Goal: Check status: Check status

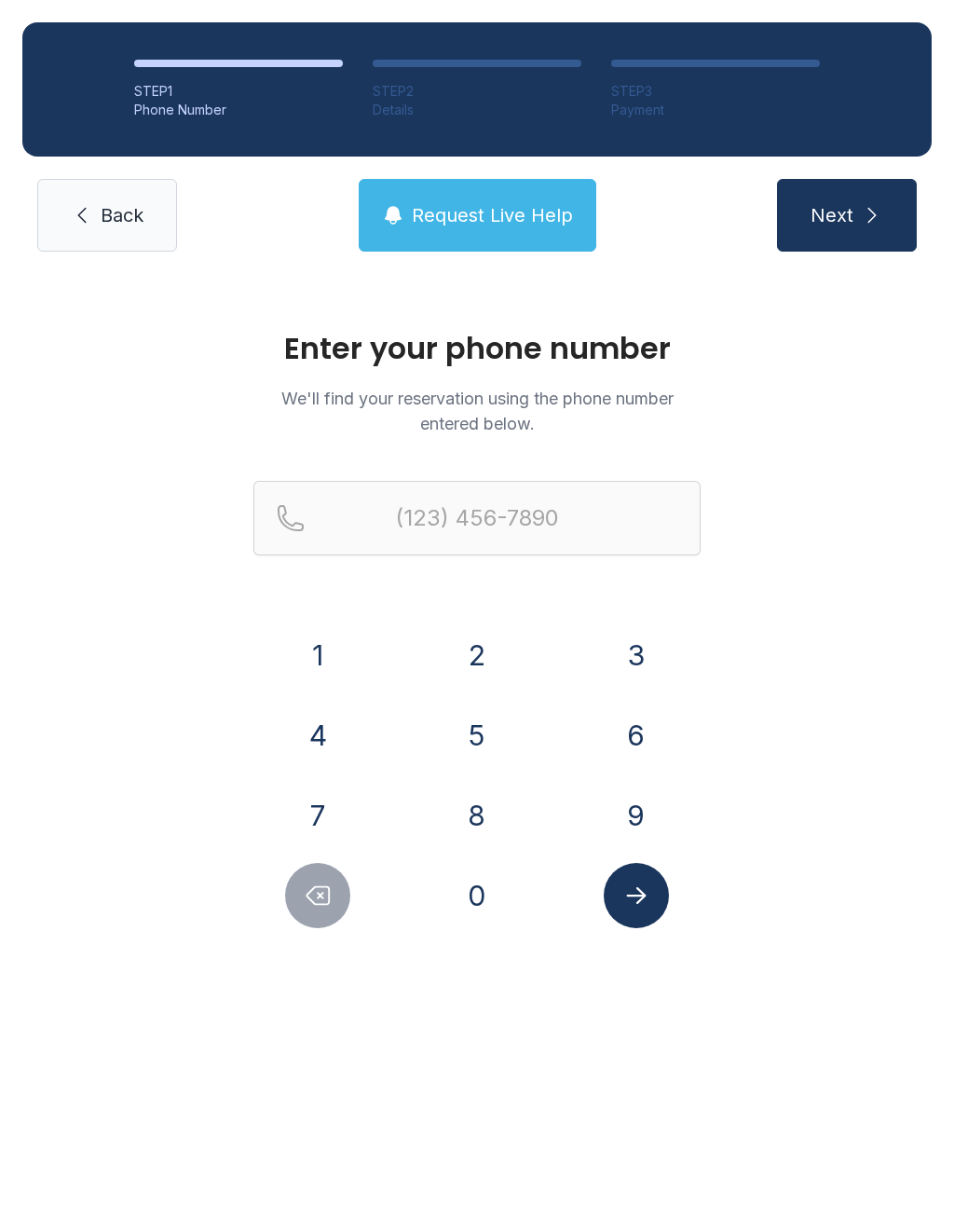
click at [484, 832] on button "8" at bounding box center [477, 815] width 65 height 65
click at [305, 665] on button "1" at bounding box center [318, 656] width 65 height 65
click at [618, 658] on button "3" at bounding box center [637, 656] width 65 height 65
click at [458, 662] on button "2" at bounding box center [477, 656] width 65 height 65
click at [640, 717] on button "6" at bounding box center [637, 736] width 65 height 65
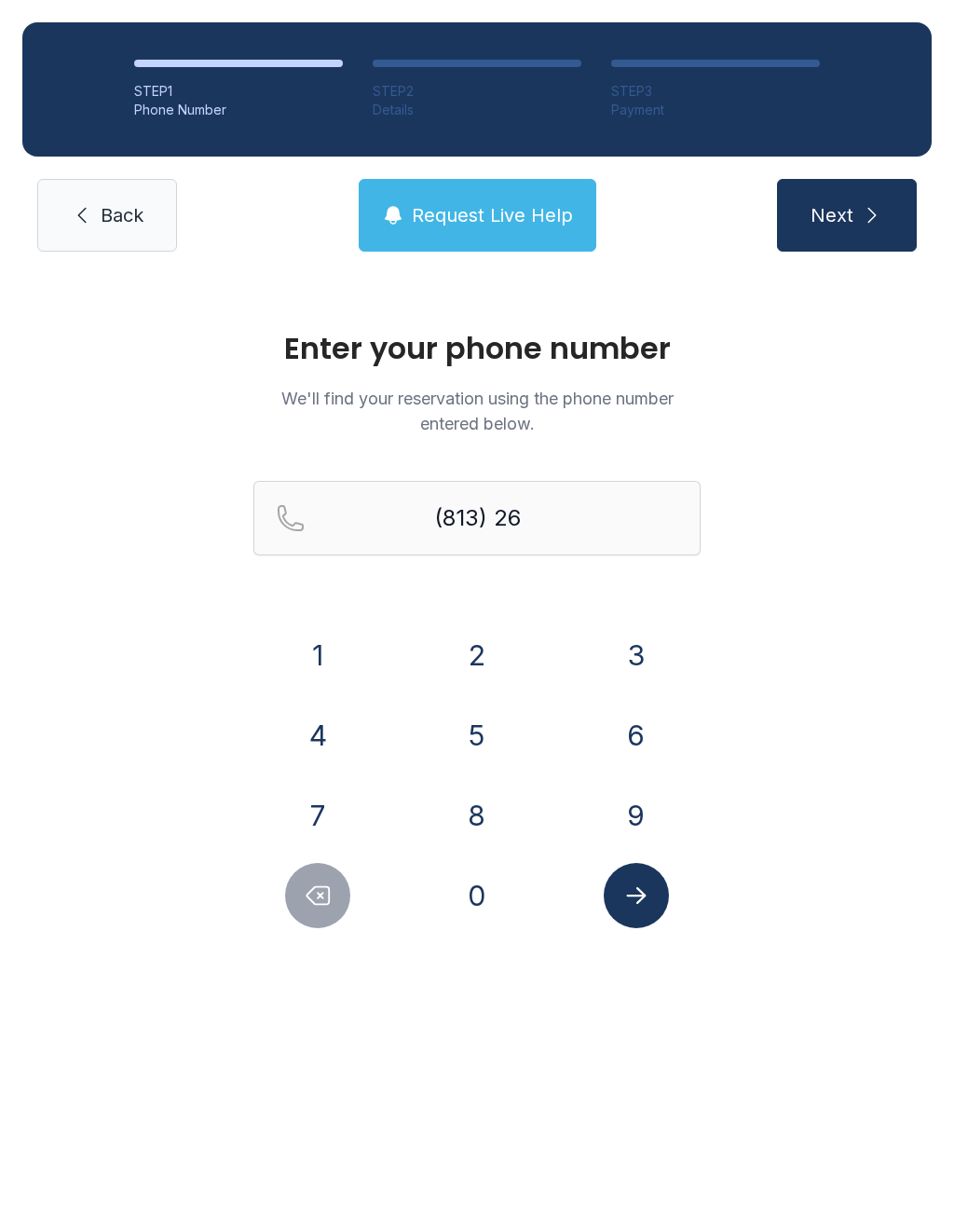
click at [328, 807] on button "7" at bounding box center [318, 815] width 65 height 65
click at [327, 737] on button "4" at bounding box center [318, 736] width 65 height 65
click at [484, 924] on button "0" at bounding box center [477, 896] width 65 height 65
click at [636, 727] on button "6" at bounding box center [637, 736] width 65 height 65
click at [494, 882] on button "0" at bounding box center [477, 896] width 65 height 65
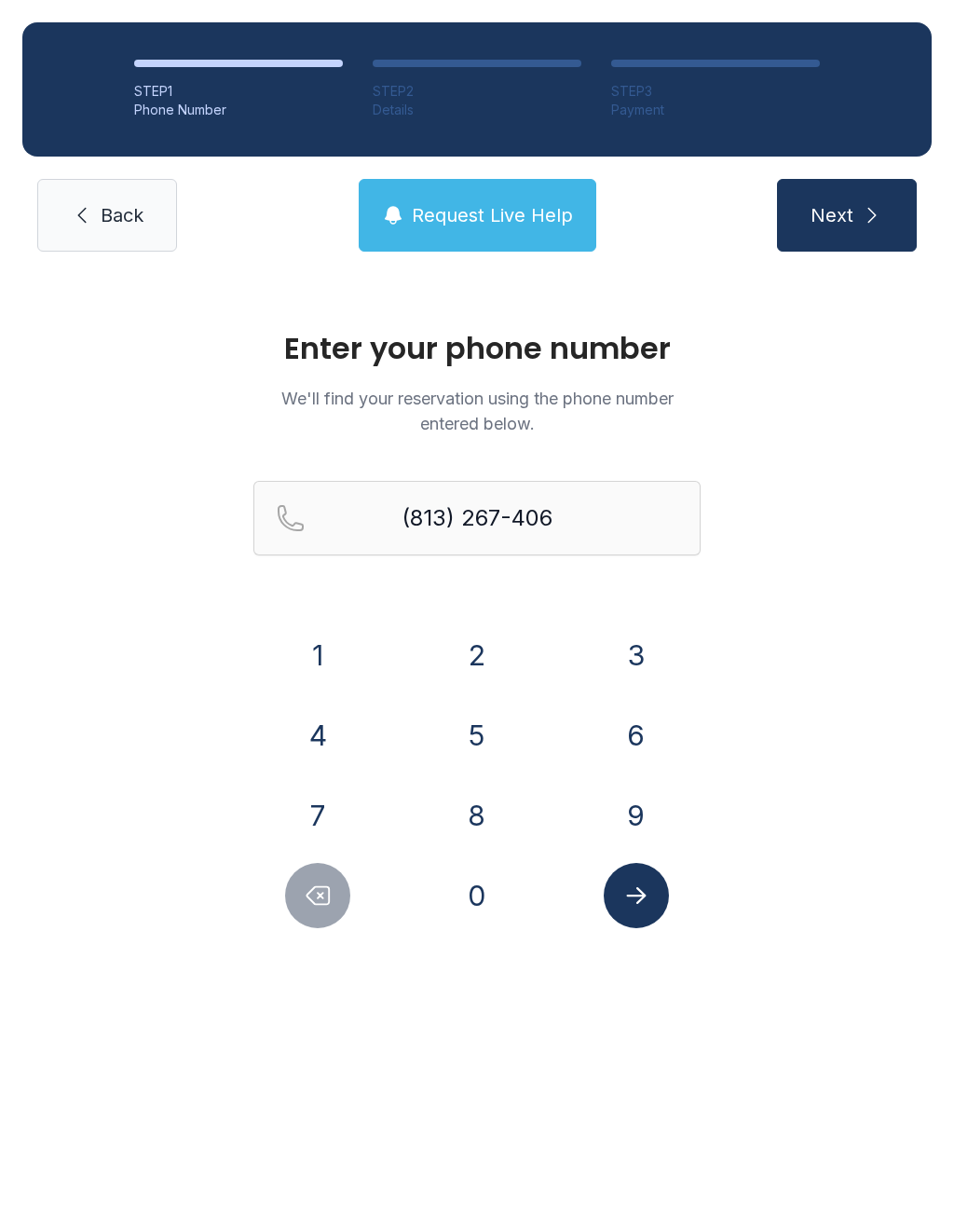
type input "[PHONE_NUMBER]"
click at [633, 883] on icon "Submit lookup form" at bounding box center [637, 896] width 28 height 28
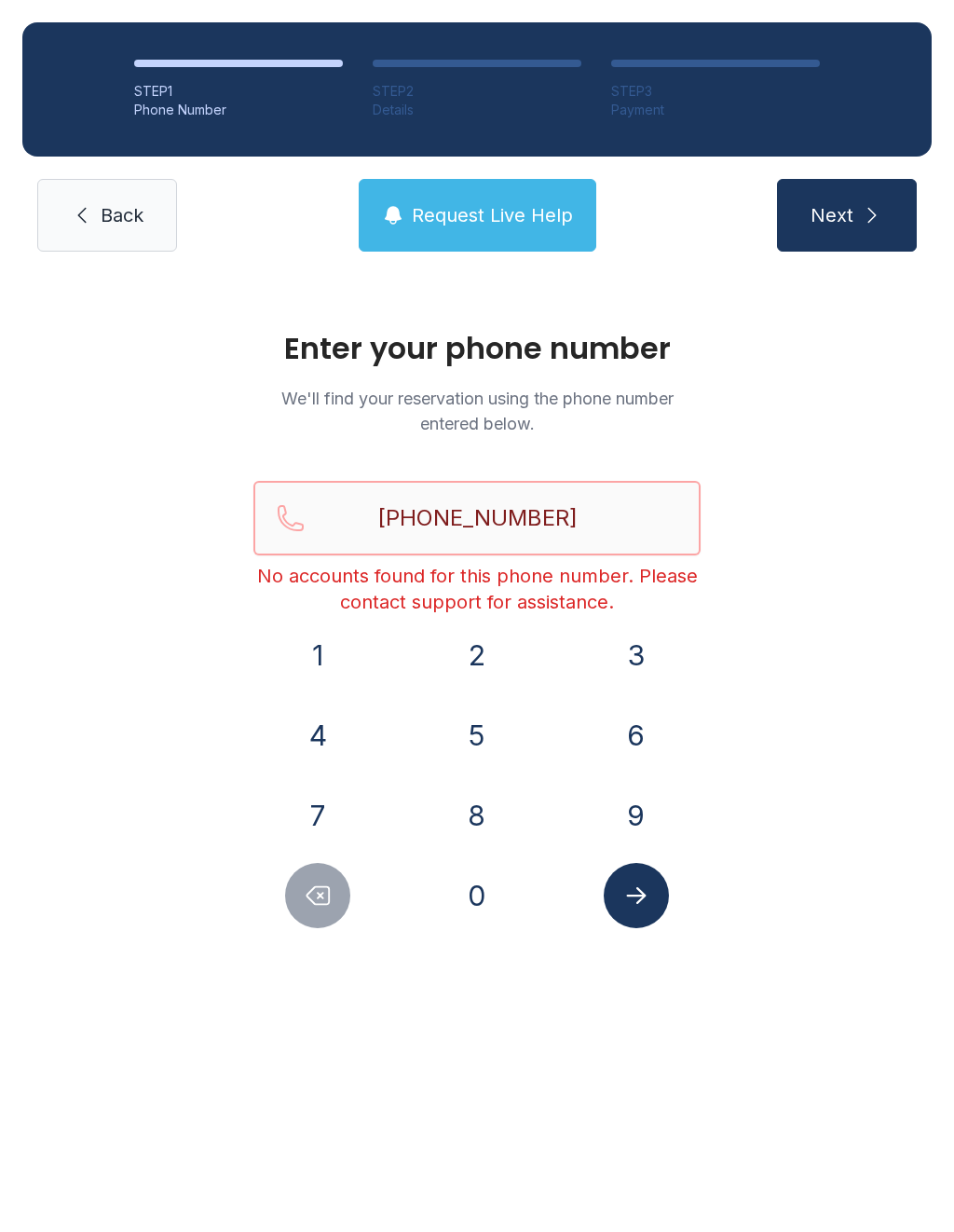
click at [568, 509] on input "[PHONE_NUMBER]" at bounding box center [477, 518] width 447 height 74
click at [121, 217] on span "Back" at bounding box center [121, 215] width 43 height 26
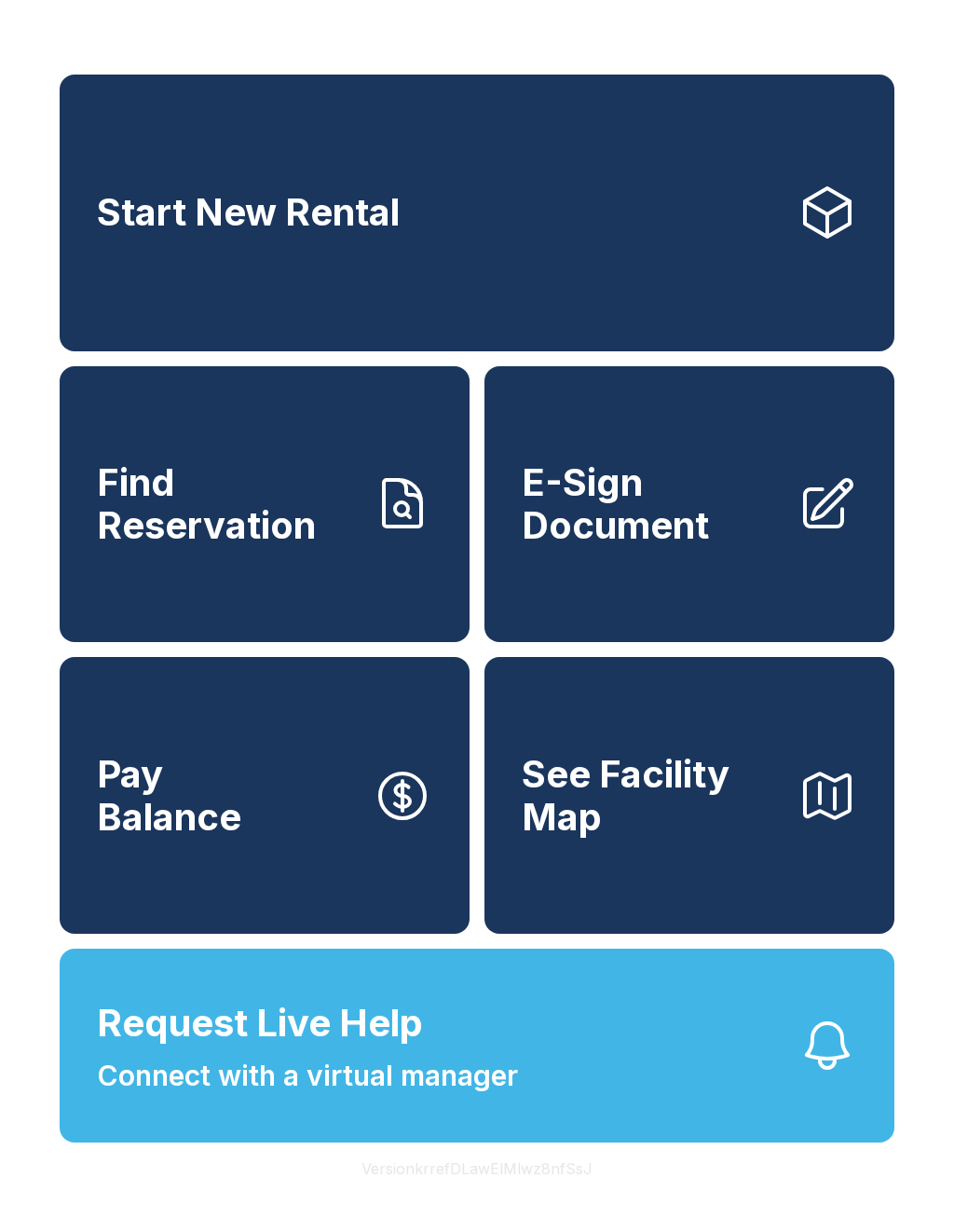
click at [264, 547] on span "Find Reservation" at bounding box center [227, 504] width 261 height 85
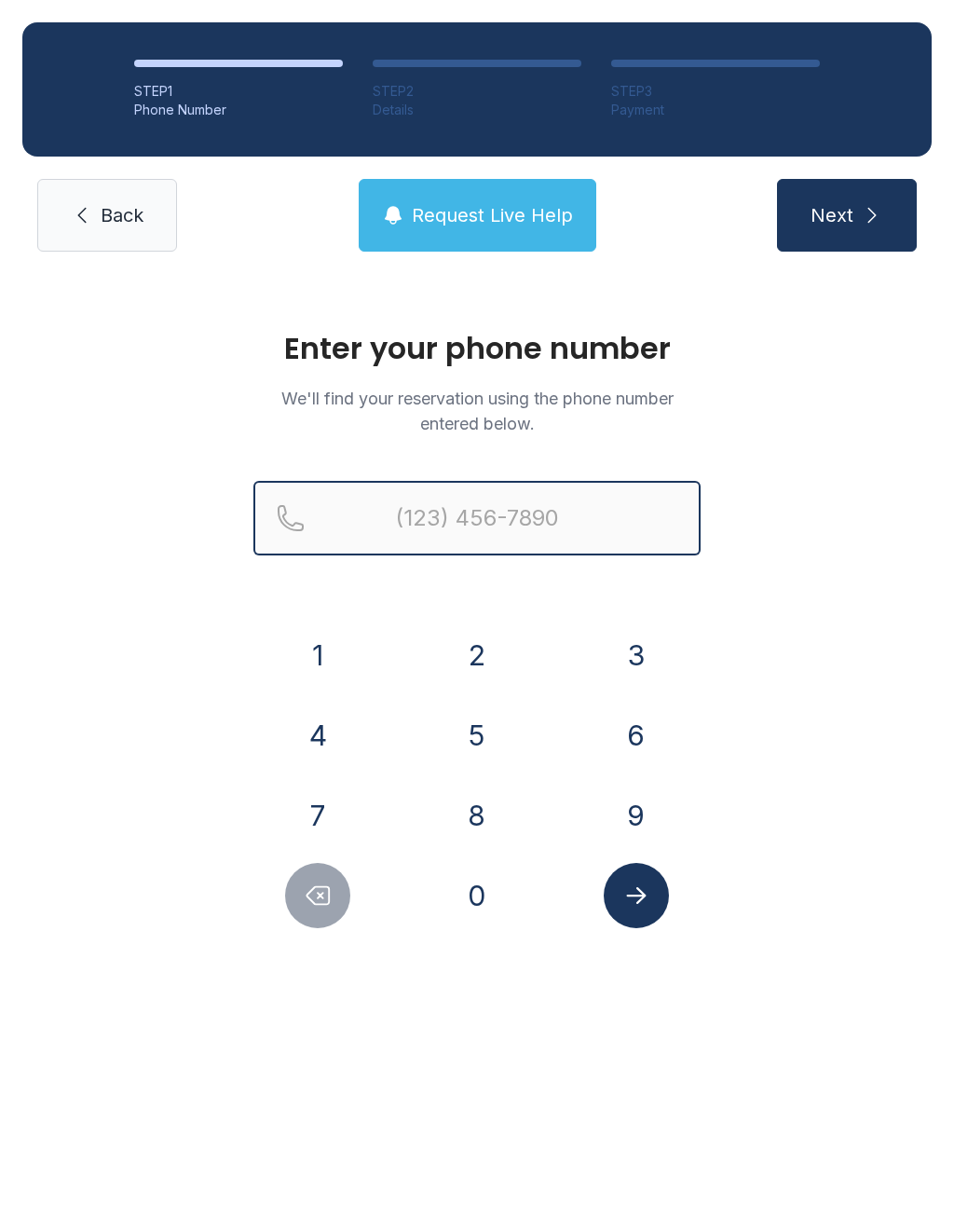
click at [484, 524] on input "Reservation phone number" at bounding box center [477, 518] width 447 height 74
click at [472, 830] on button "8" at bounding box center [477, 815] width 65 height 65
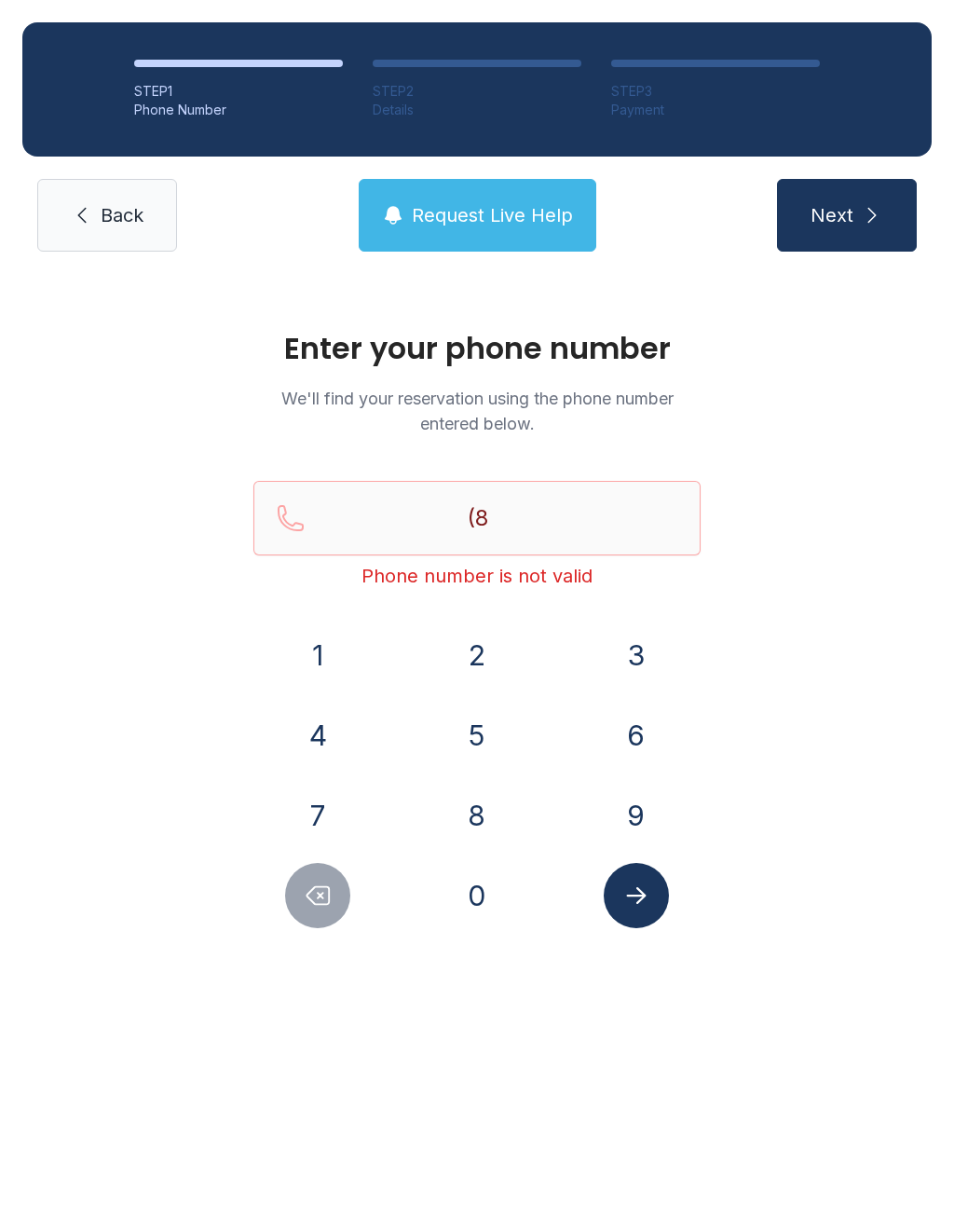
click at [316, 659] on button "1" at bounding box center [318, 656] width 65 height 65
click at [645, 665] on button "3" at bounding box center [637, 656] width 65 height 65
click at [303, 742] on button "4" at bounding box center [318, 736] width 65 height 65
click at [318, 645] on button "1" at bounding box center [318, 656] width 65 height 65
click at [615, 730] on button "6" at bounding box center [637, 736] width 65 height 65
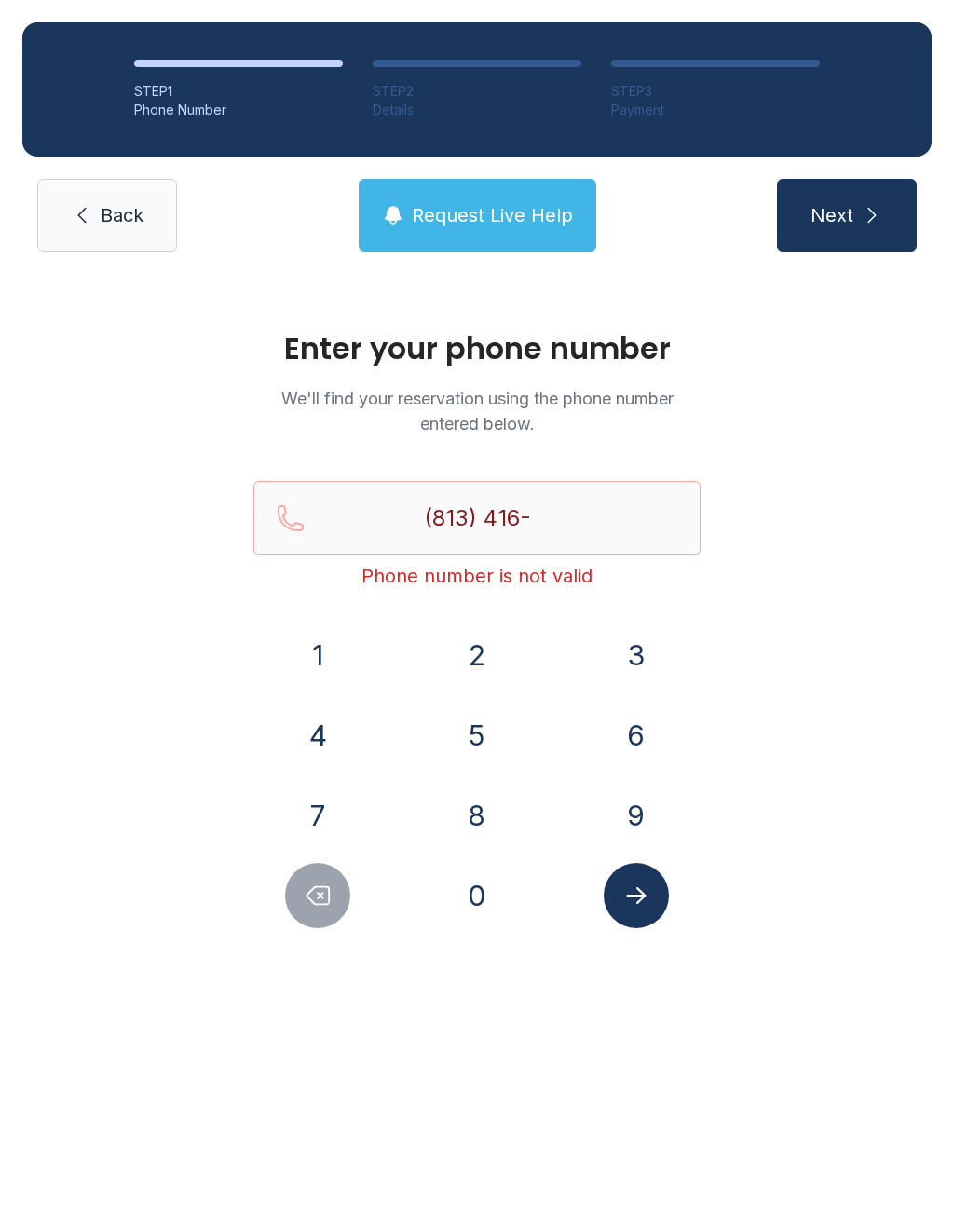
click at [620, 828] on button "9" at bounding box center [637, 815] width 65 height 65
click at [450, 655] on button "2" at bounding box center [477, 656] width 65 height 65
click at [643, 639] on button "3" at bounding box center [637, 656] width 65 height 65
click at [468, 891] on button "0" at bounding box center [477, 896] width 65 height 65
type input "[PHONE_NUMBER]"
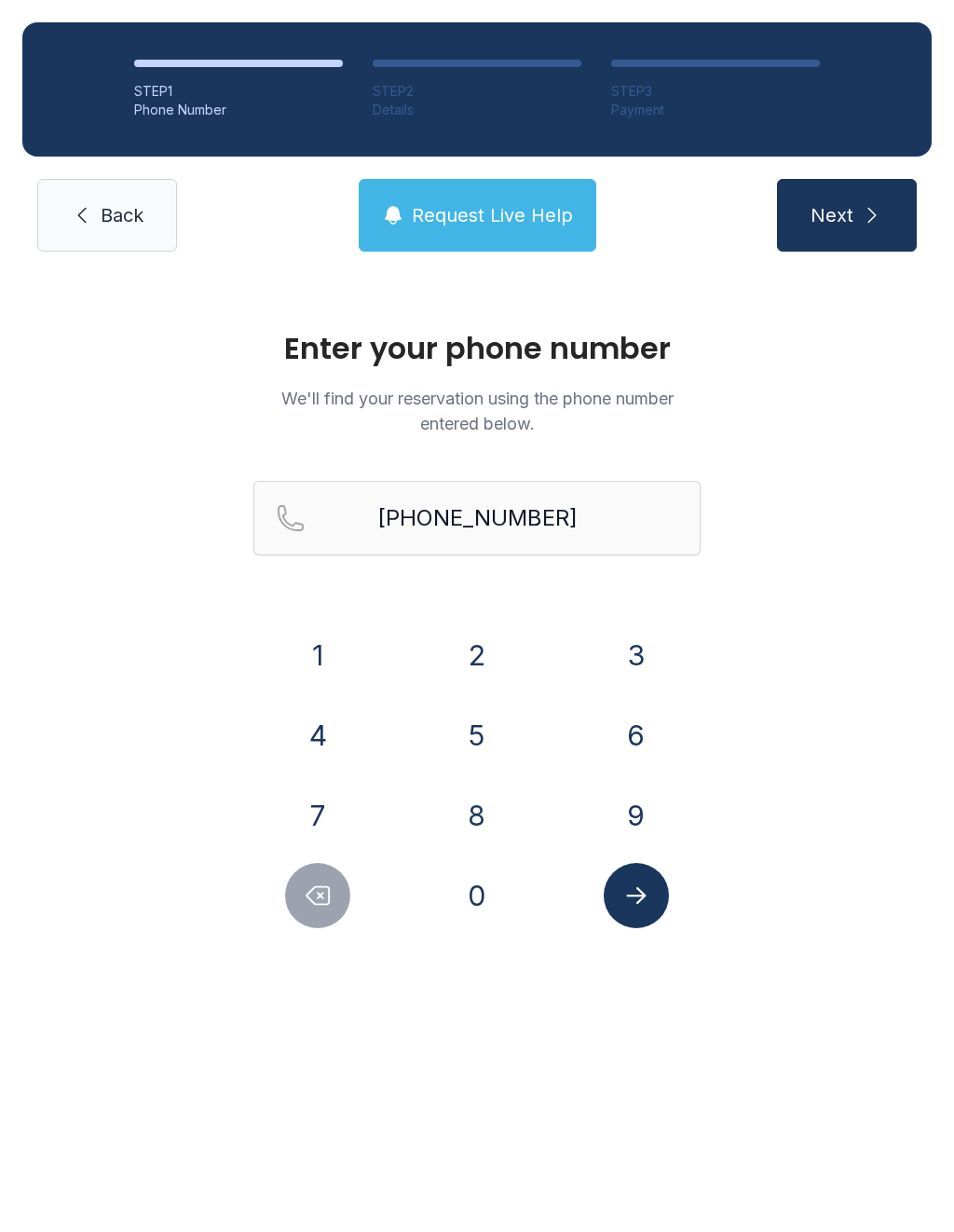
click at [661, 912] on button "Submit lookup form" at bounding box center [637, 896] width 65 height 65
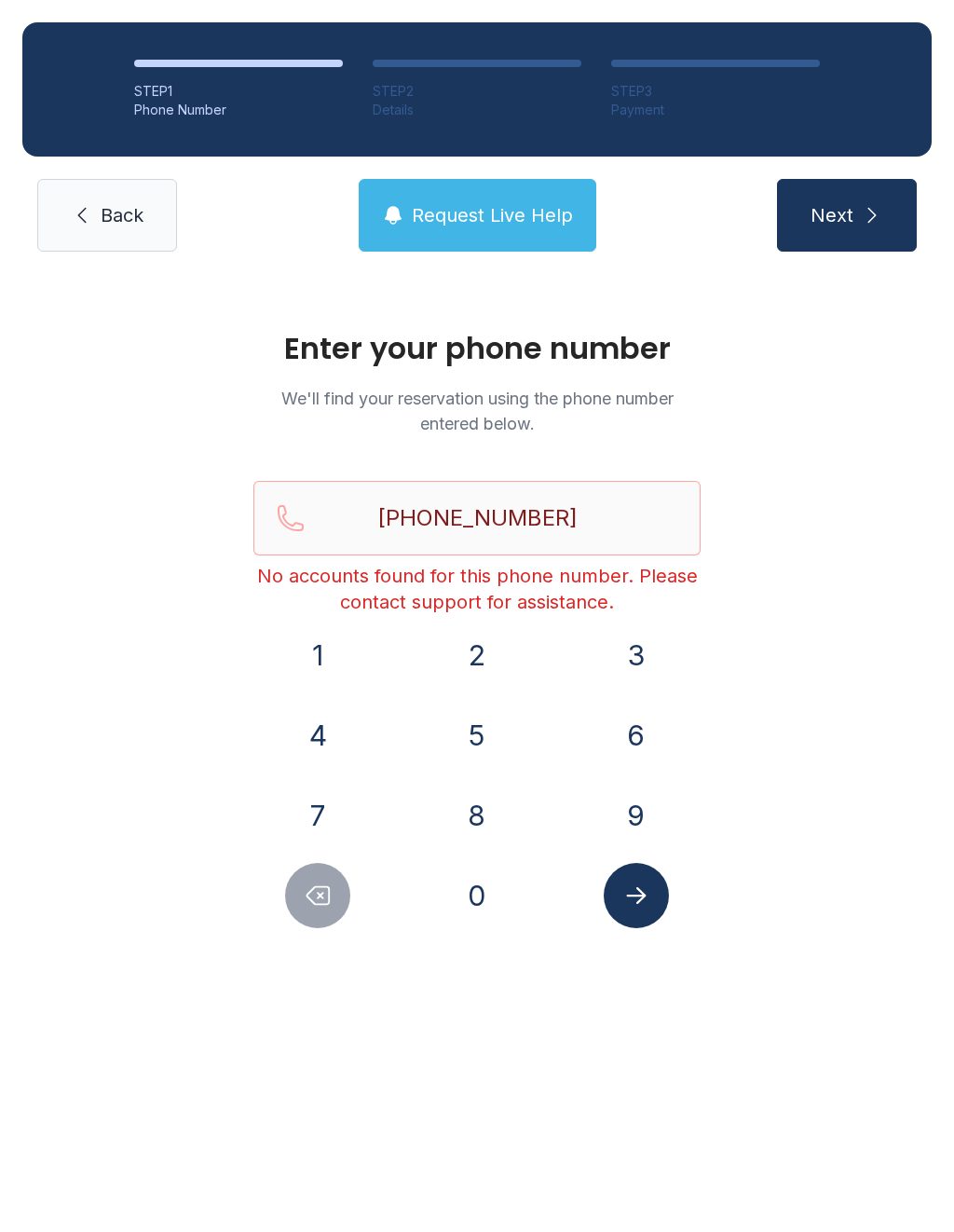
click at [632, 890] on icon "Submit lookup form" at bounding box center [637, 896] width 28 height 28
click at [591, 515] on input "[PHONE_NUMBER]" at bounding box center [477, 518] width 447 height 74
click at [112, 216] on span "Back" at bounding box center [121, 215] width 43 height 26
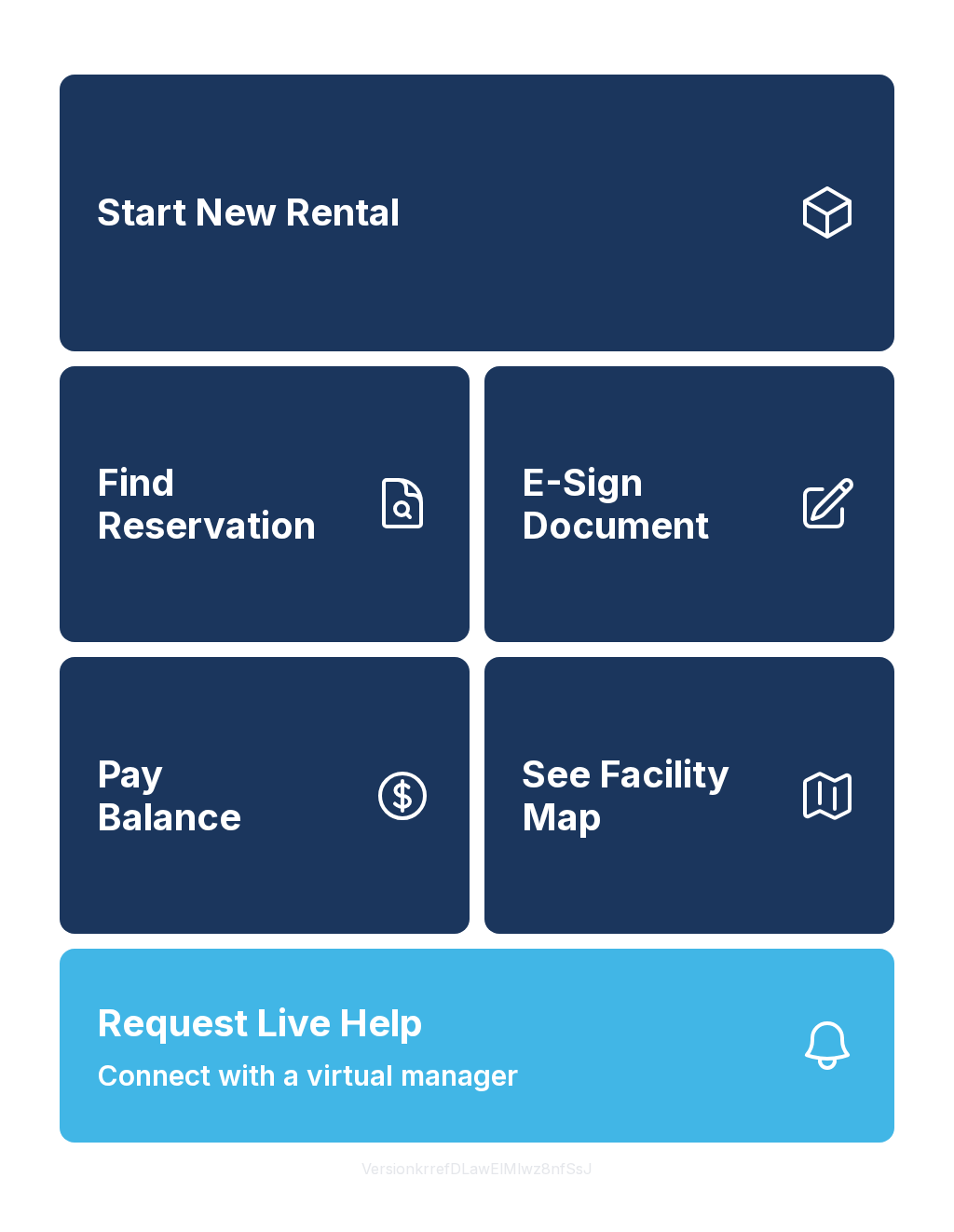
click at [643, 1110] on button "Request Live Help Connect with a virtual manager" at bounding box center [477, 1046] width 835 height 193
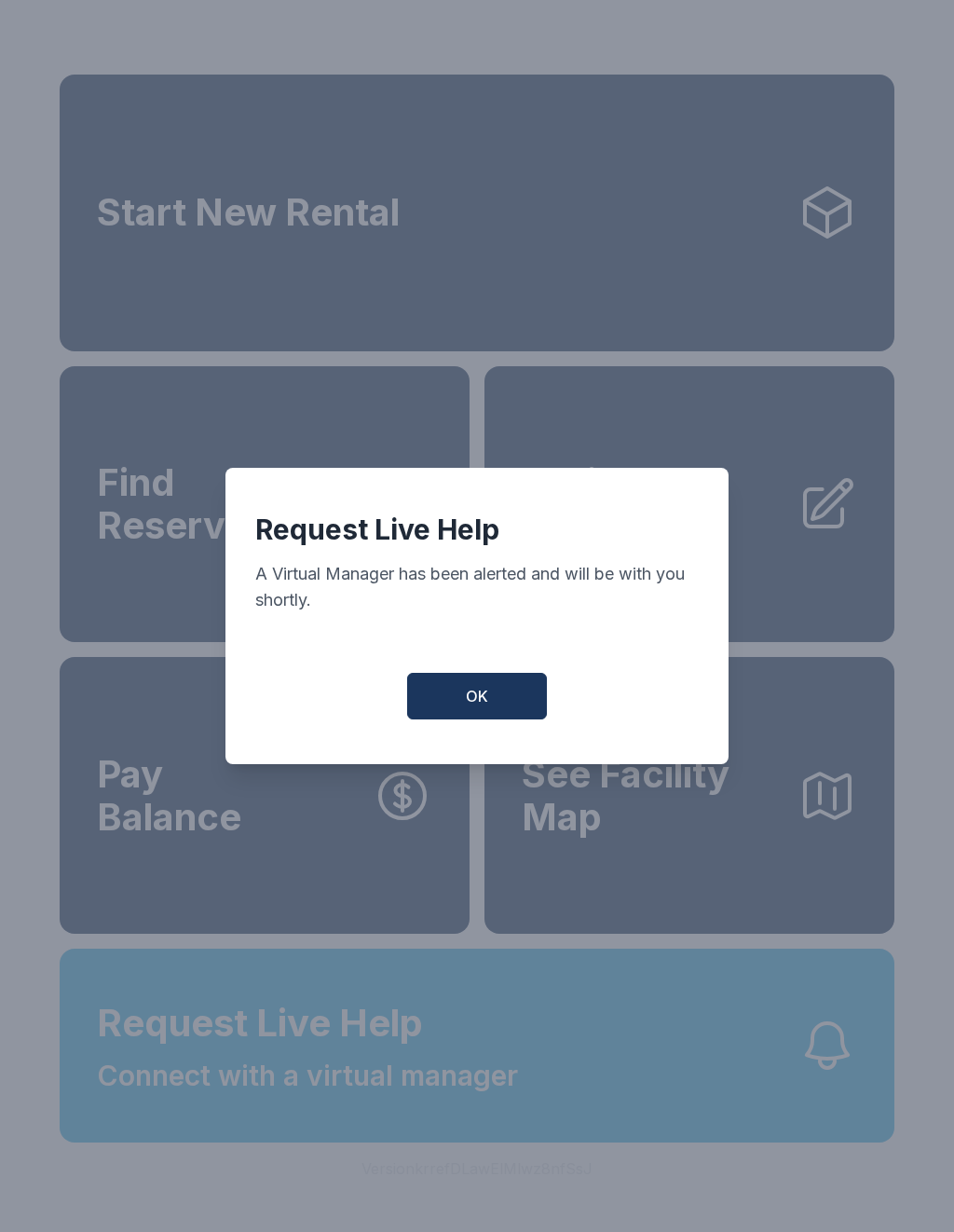
click at [475, 701] on span "OK" at bounding box center [477, 696] width 23 height 23
